Goal: Information Seeking & Learning: Understand process/instructions

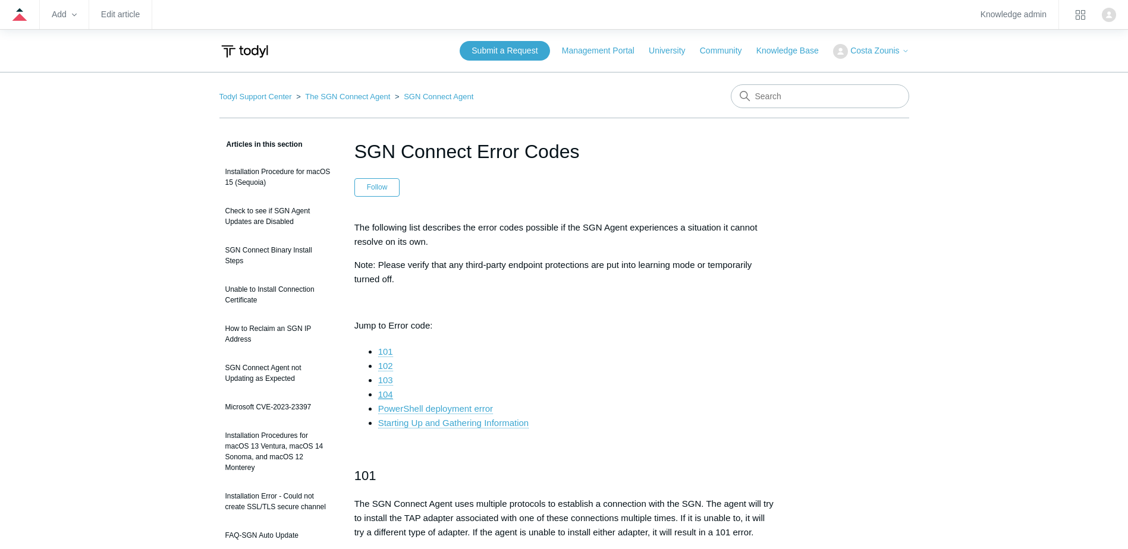
click at [388, 392] on link "104" at bounding box center [385, 394] width 15 height 11
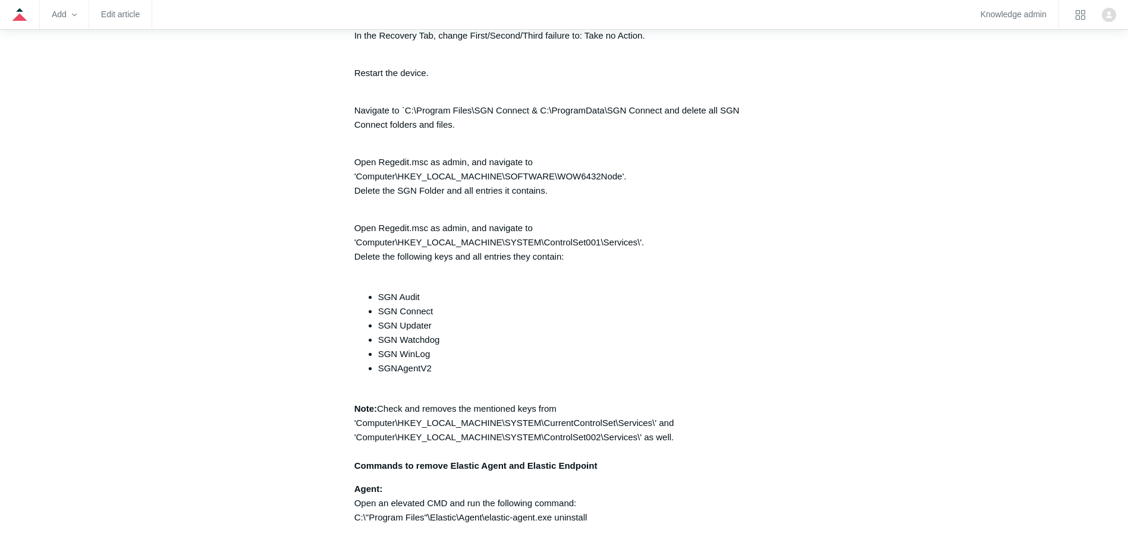
scroll to position [2797, 0]
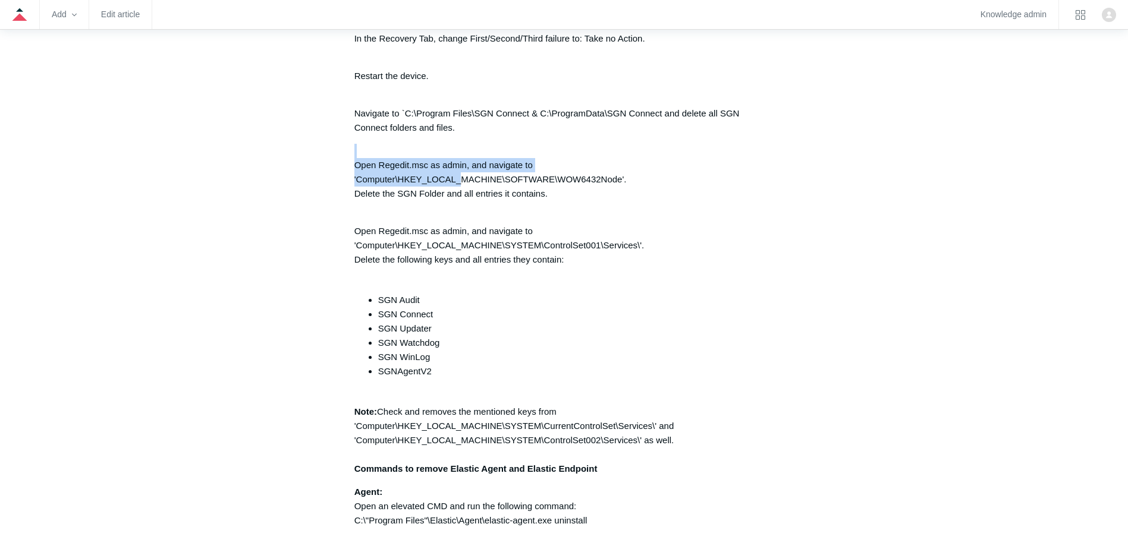
drag, startPoint x: 353, startPoint y: 166, endPoint x: 460, endPoint y: 182, distance: 108.2
drag, startPoint x: 460, startPoint y: 182, endPoint x: 347, endPoint y: 132, distance: 123.5
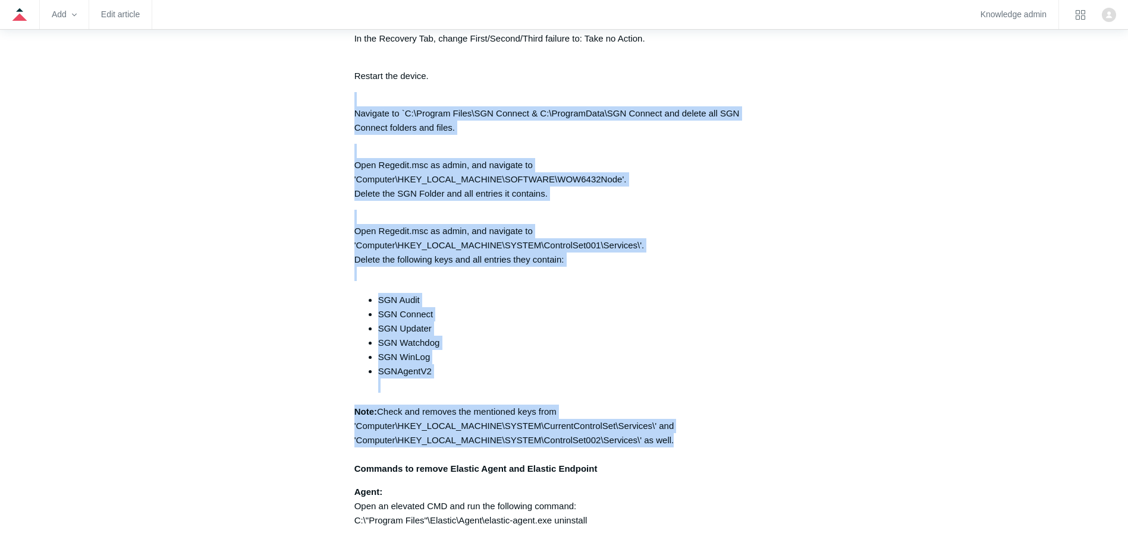
drag, startPoint x: 358, startPoint y: 114, endPoint x: 694, endPoint y: 455, distance: 478.9
copy div "Navigate to `C:\Program Files\SGN Connect & C:\ProgramData\SGN Connect and dele…"
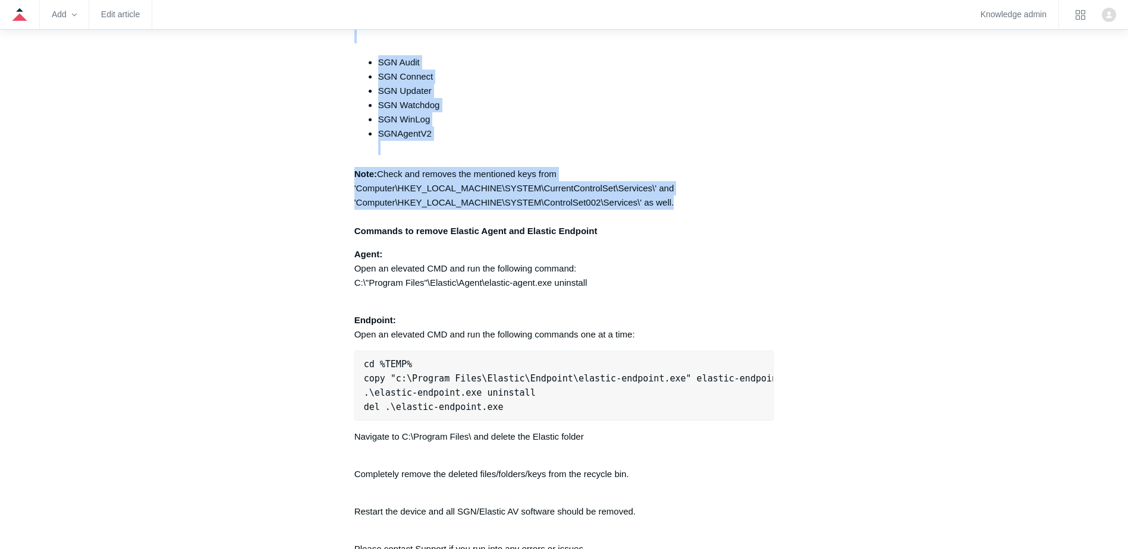
scroll to position [3095, 0]
